Goal: Find specific page/section: Find specific page/section

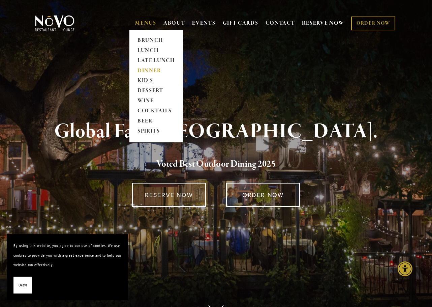
click at [144, 67] on link "DINNER" at bounding box center [156, 71] width 42 height 10
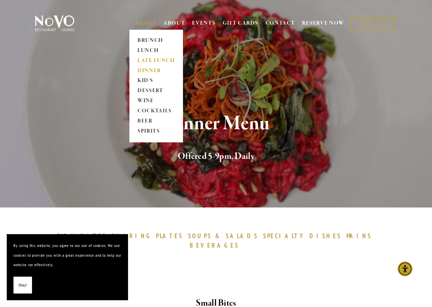
click at [153, 60] on link "LATE LUNCH" at bounding box center [156, 61] width 42 height 10
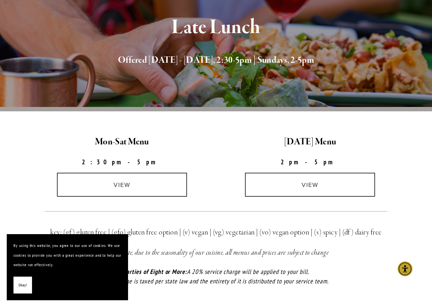
scroll to position [101, 0]
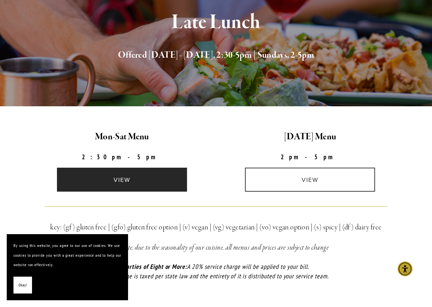
click at [131, 181] on link "view" at bounding box center [122, 180] width 130 height 24
